Goal: Find specific page/section: Find specific page/section

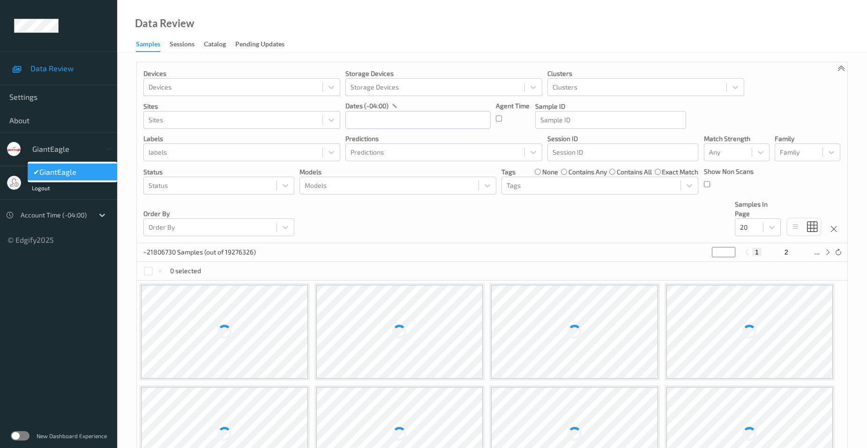
click at [109, 150] on icon at bounding box center [109, 149] width 6 height 3
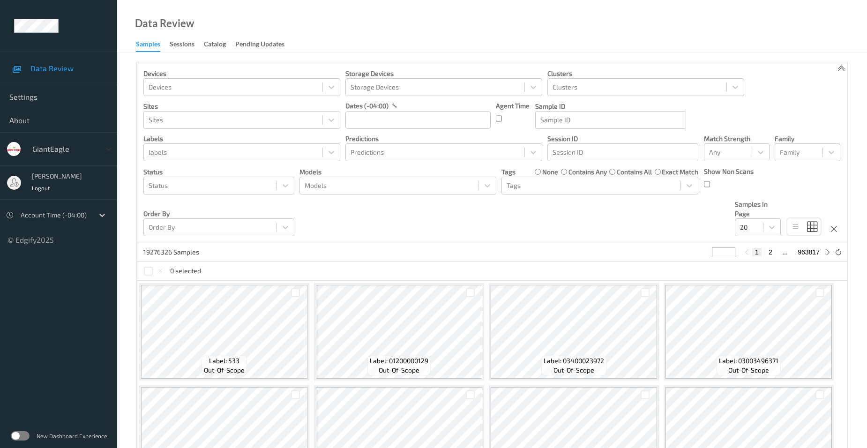
click at [112, 149] on icon at bounding box center [108, 148] width 9 height 9
